Goal: Find specific page/section: Find specific page/section

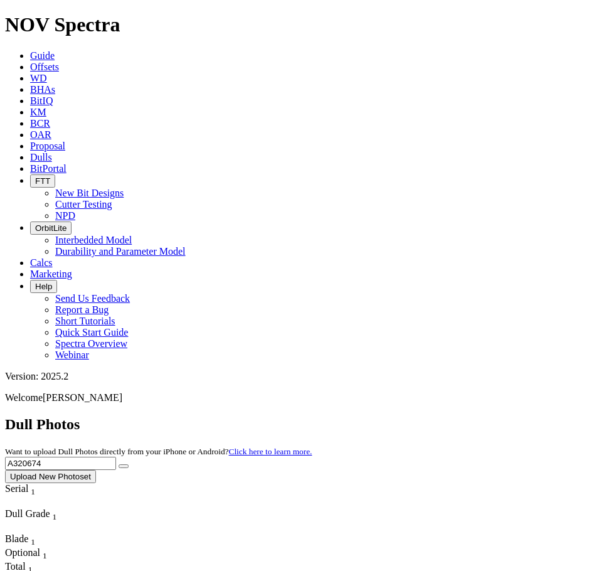
click at [116, 457] on input "A320674" at bounding box center [60, 463] width 111 height 13
click at [30, 50] on icon at bounding box center [30, 55] width 0 height 11
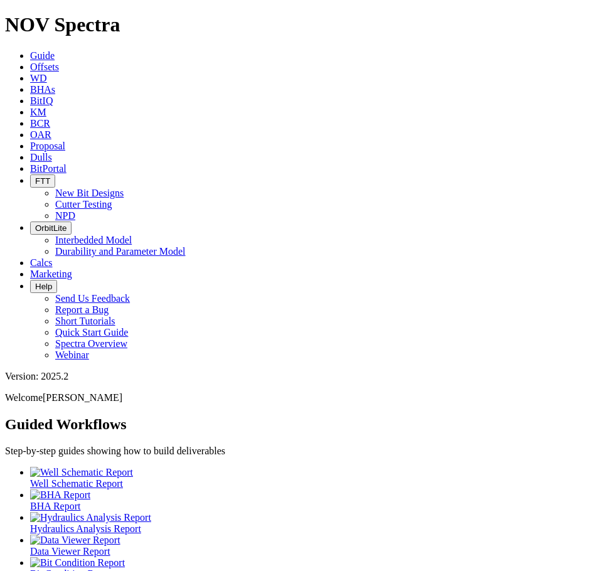
click at [59, 62] on link "Offsets" at bounding box center [44, 67] width 29 height 11
click at [59, 62] on span "Offsets" at bounding box center [44, 67] width 29 height 11
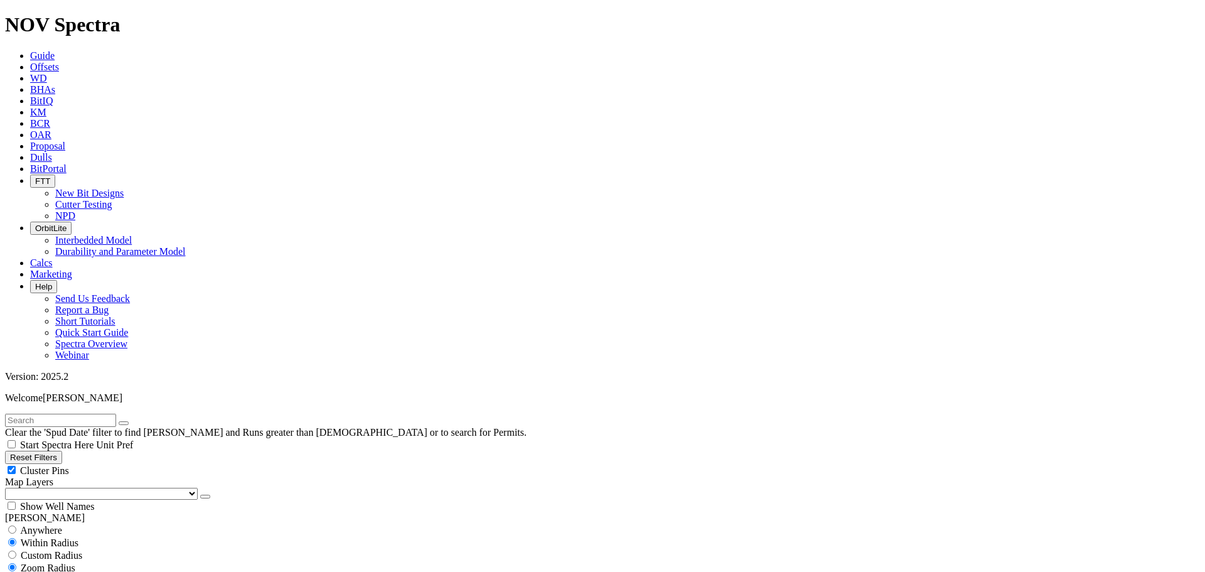
click at [98, 570] on div "No Run Data" at bounding box center [602, 580] width 1195 height 13
checkbox input "false"
